Goal: Browse casually: Explore the website without a specific task or goal

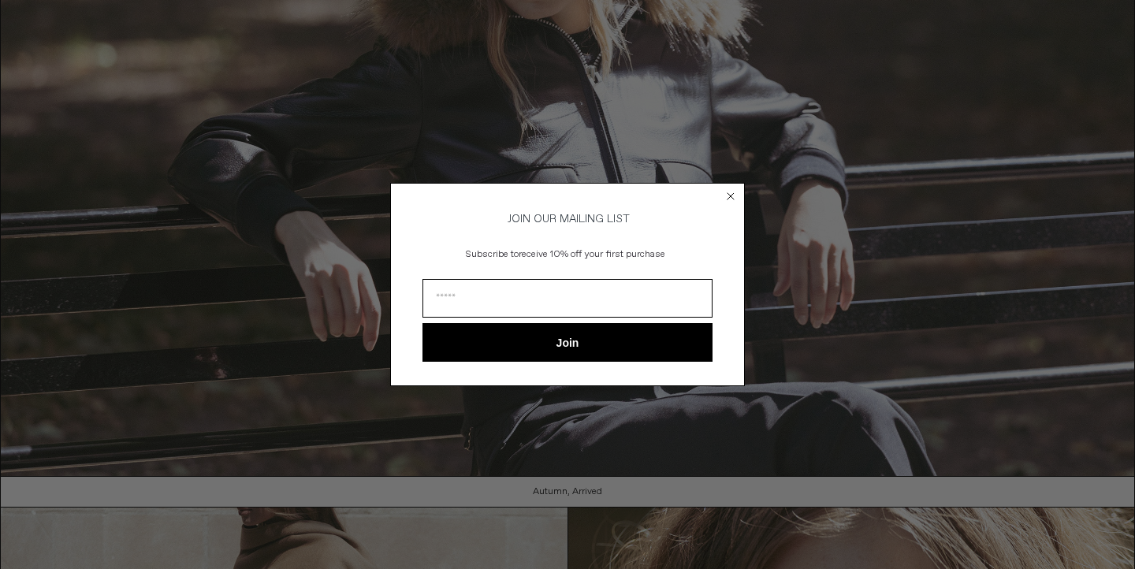
click at [732, 193] on icon "Close dialog" at bounding box center [730, 196] width 6 height 6
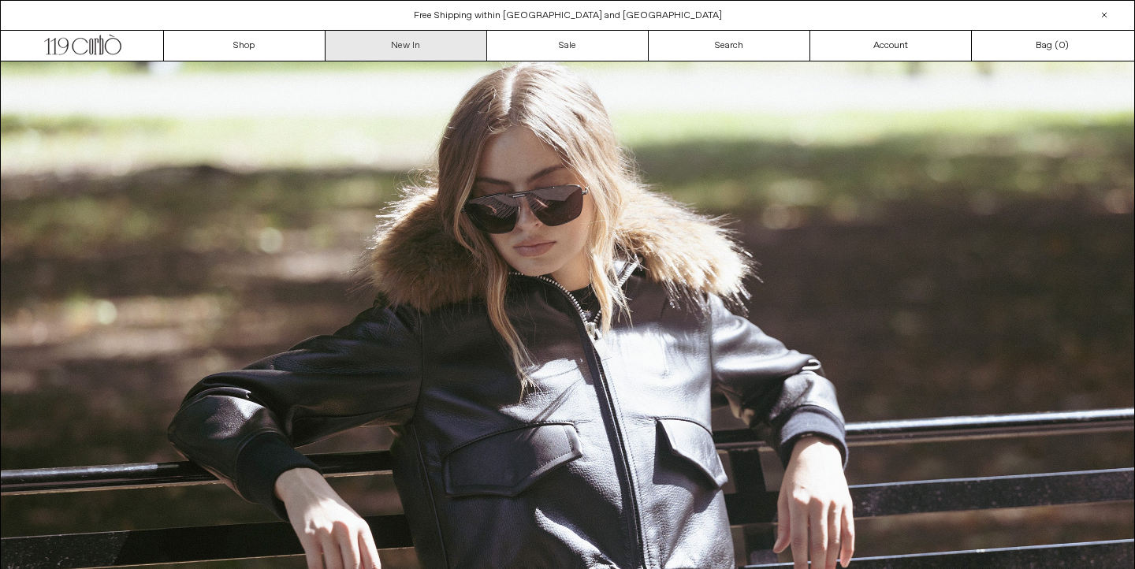
click at [392, 49] on link "New In" at bounding box center [406, 46] width 162 height 30
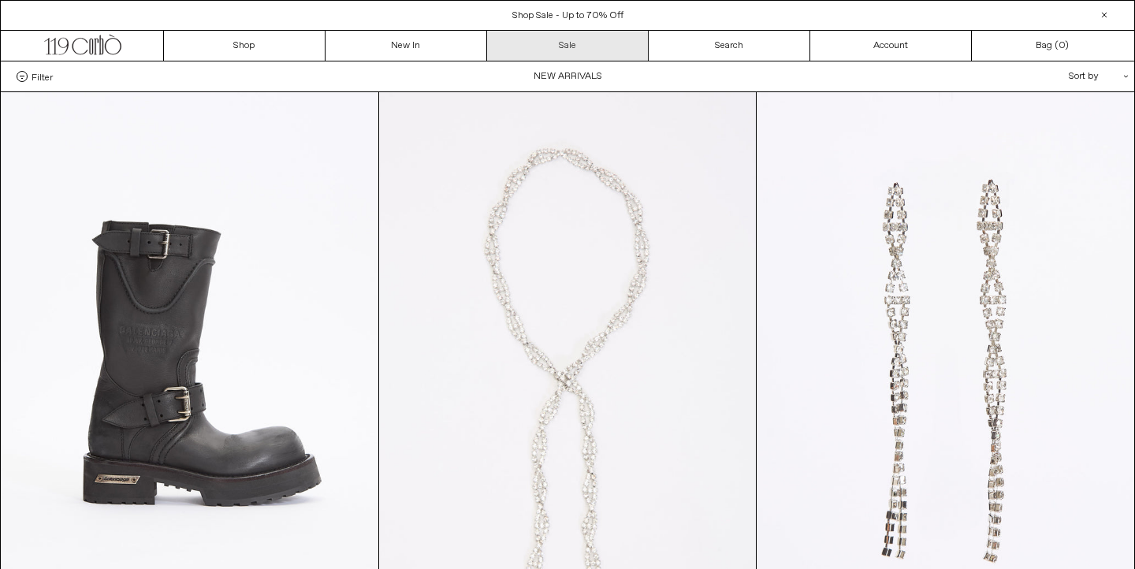
click at [521, 43] on link "Sale" at bounding box center [568, 46] width 162 height 30
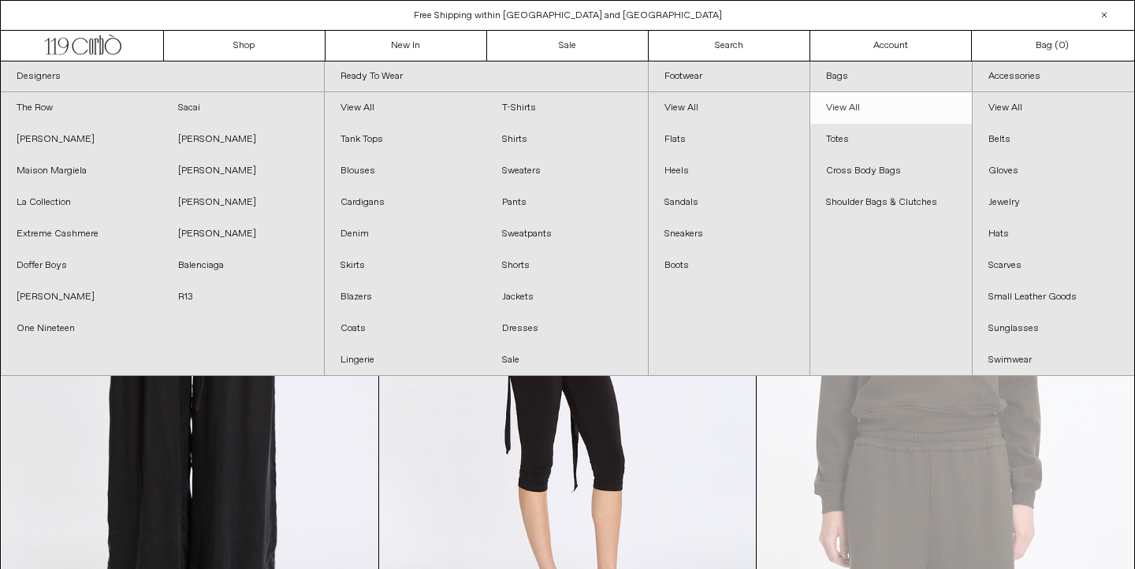
click at [839, 106] on link "View All" at bounding box center [891, 108] width 162 height 32
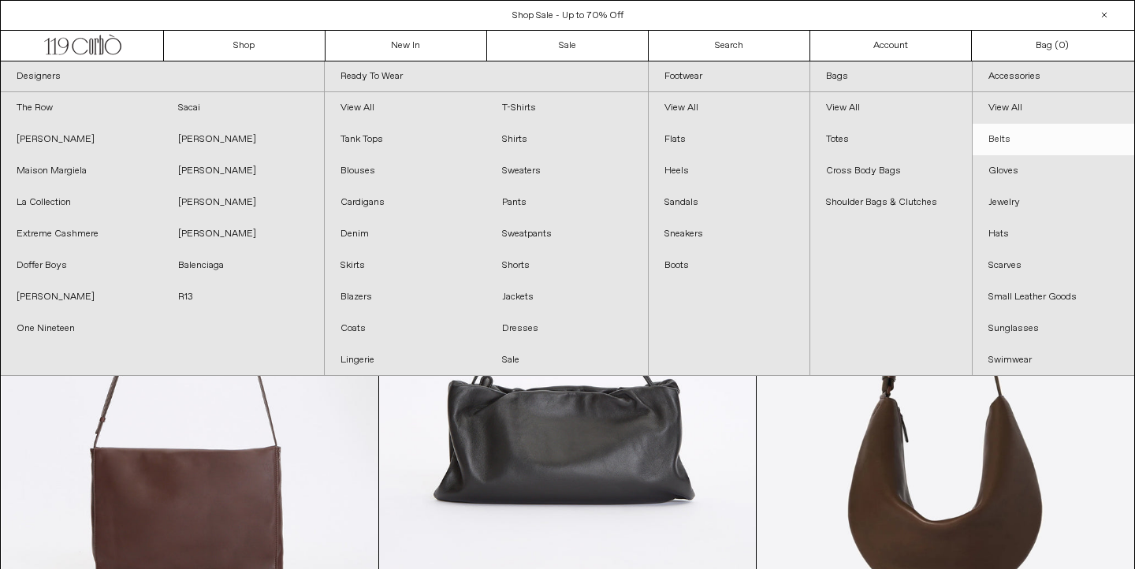
click at [1004, 136] on link "Belts" at bounding box center [1053, 140] width 162 height 32
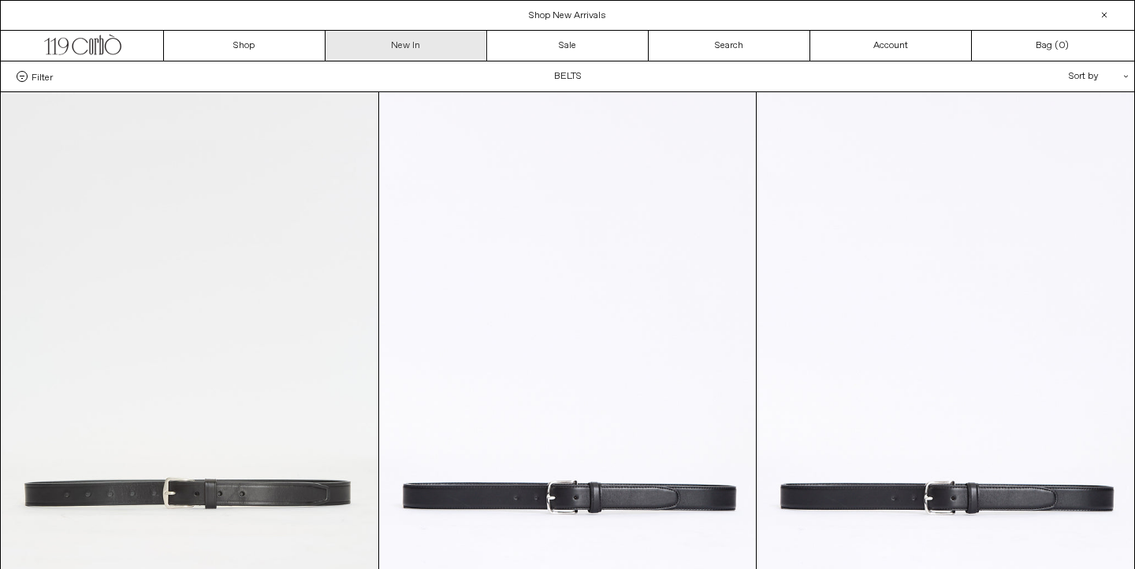
click at [389, 40] on link "New In" at bounding box center [406, 46] width 162 height 30
